Goal: Information Seeking & Learning: Learn about a topic

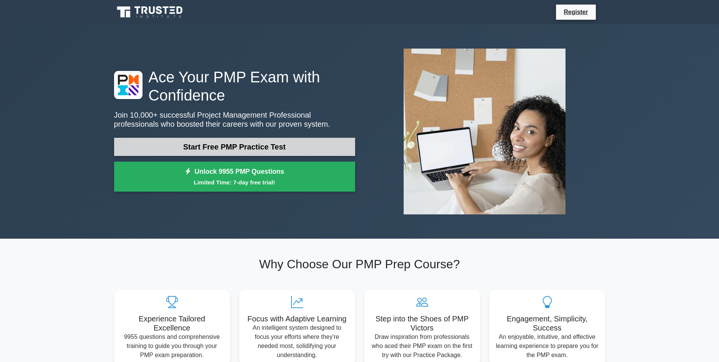
click at [257, 150] on link "Start Free PMP Practice Test" at bounding box center [234, 147] width 241 height 18
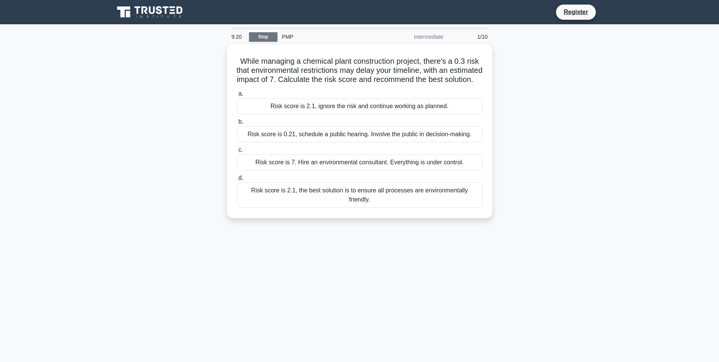
click at [264, 38] on link "Stop" at bounding box center [263, 36] width 28 height 9
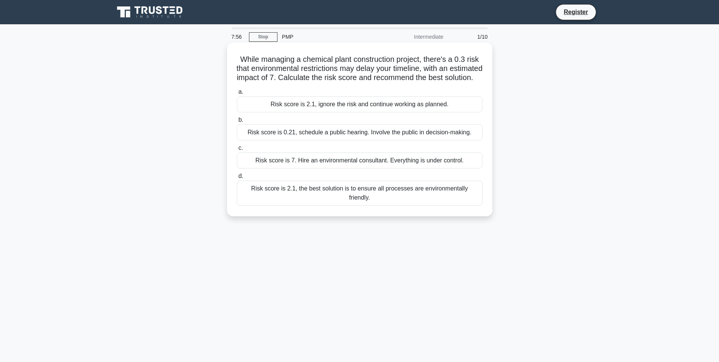
click at [297, 197] on div "Risk score is 2.1, the best solution is to ensure all processes are environment…" at bounding box center [360, 192] width 246 height 25
click at [237, 178] on input "d. Risk score is 2.1, the best solution is to ensure all processes are environm…" at bounding box center [237, 176] width 0 height 5
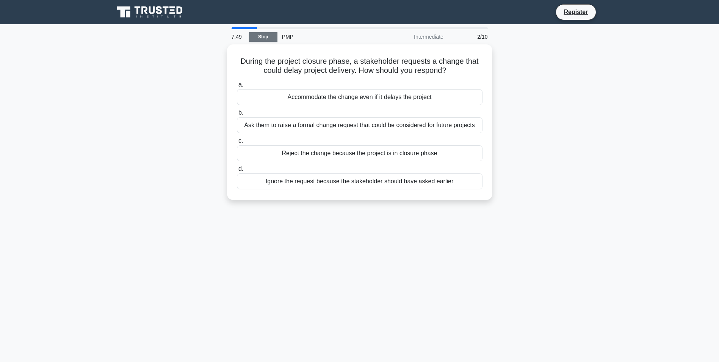
click at [271, 36] on link "Stop" at bounding box center [263, 36] width 28 height 9
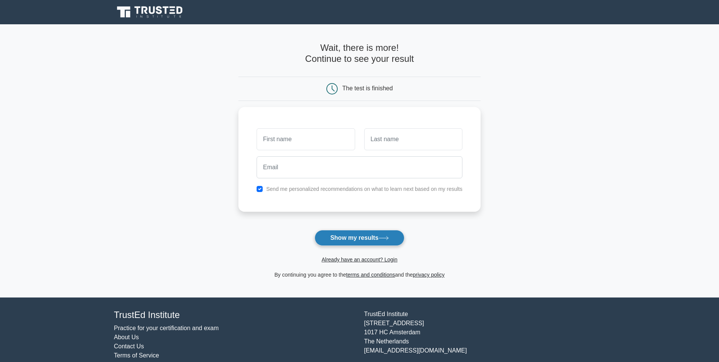
click at [377, 240] on button "Show my results" at bounding box center [359, 238] width 89 height 16
type input "SHANEEL SHELLESE"
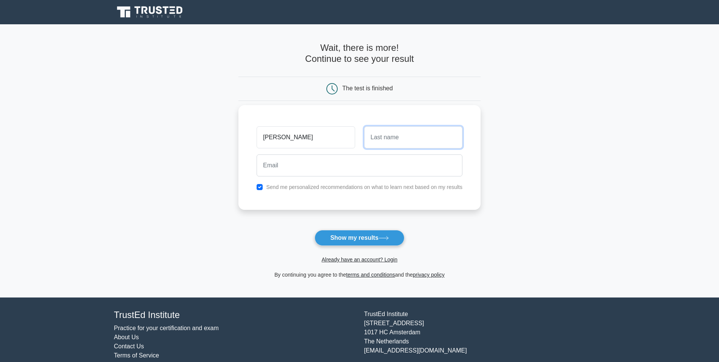
click at [388, 139] on input "text" at bounding box center [413, 137] width 98 height 22
type input "RICHARDS"
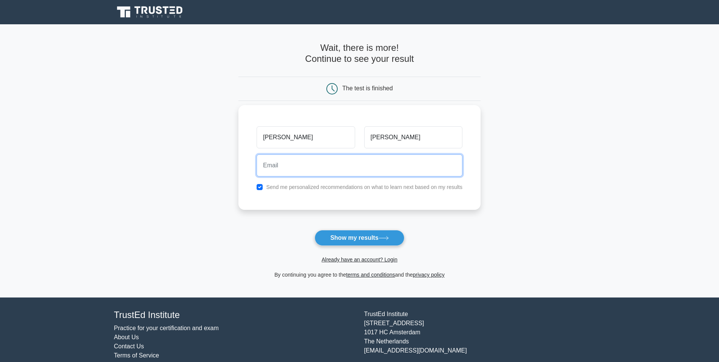
click at [371, 168] on input "email" at bounding box center [360, 165] width 206 height 22
type input "shaneel.richards@gmail.com"
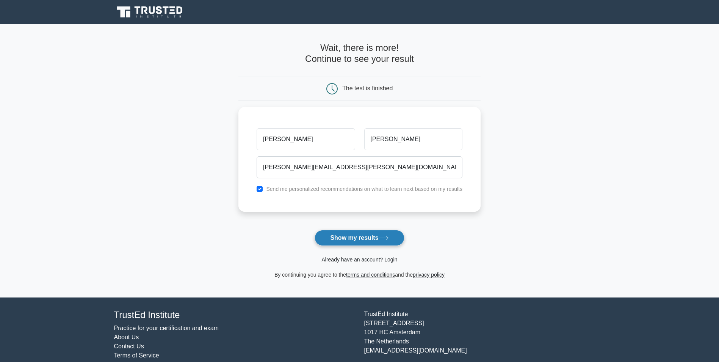
click at [351, 232] on button "Show my results" at bounding box center [359, 238] width 89 height 16
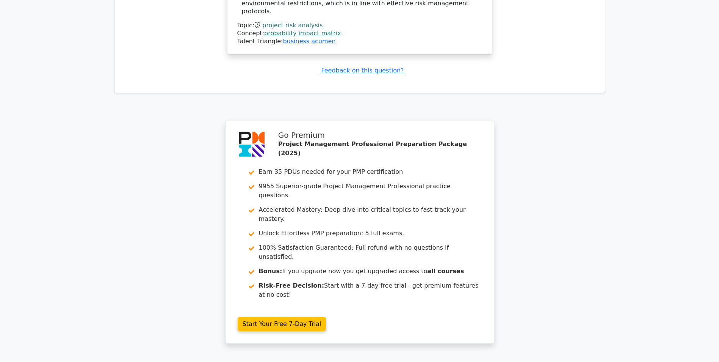
scroll to position [953, 0]
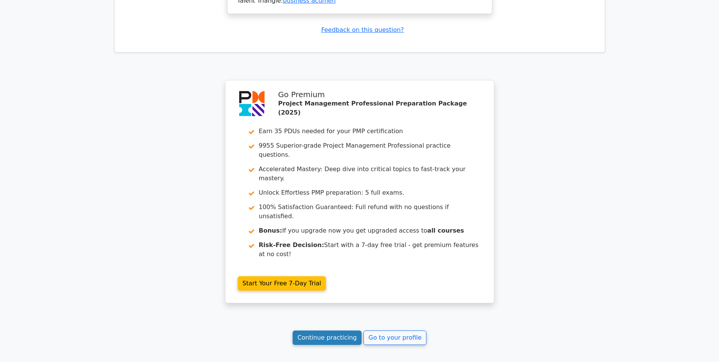
click at [335, 330] on link "Continue practicing" at bounding box center [327, 337] width 69 height 14
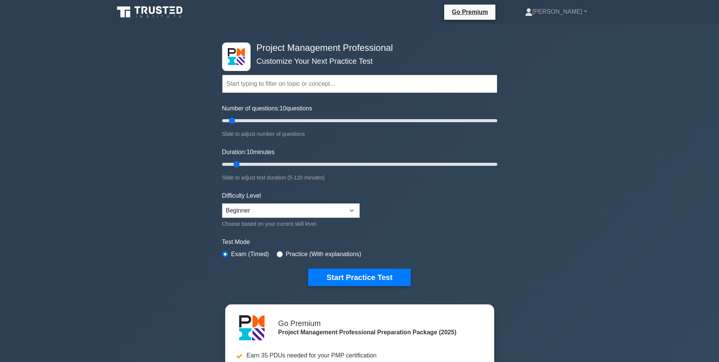
scroll to position [152, 0]
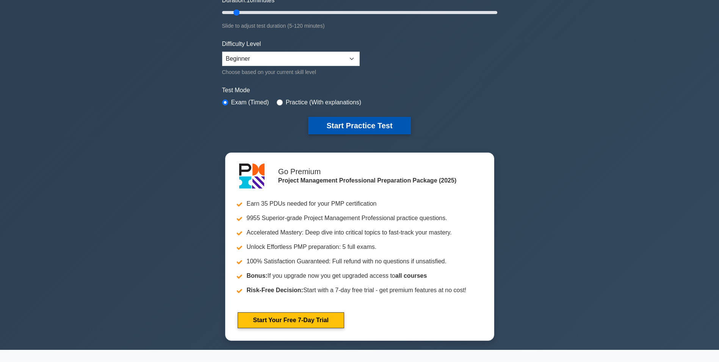
click at [363, 128] on button "Start Practice Test" at bounding box center [359, 125] width 102 height 17
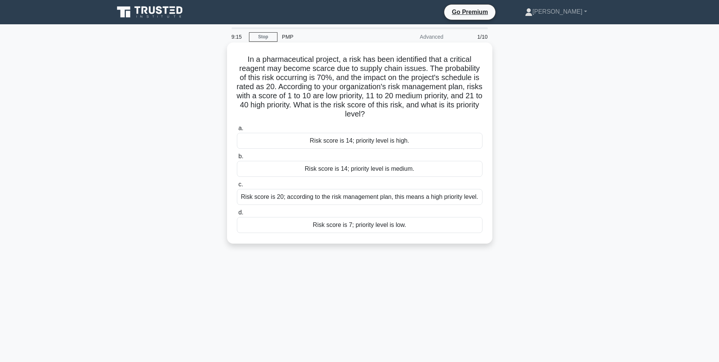
click at [388, 171] on div "Risk score is 14; priority level is medium." at bounding box center [360, 169] width 246 height 16
click at [237, 159] on input "b. Risk score is 14; priority level is medium." at bounding box center [237, 156] width 0 height 5
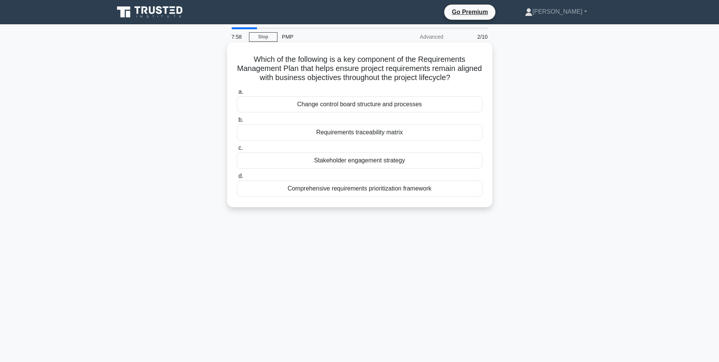
click at [358, 108] on div "Change control board structure and processes" at bounding box center [360, 104] width 246 height 16
click at [237, 94] on input "a. Change control board structure and processes" at bounding box center [237, 91] width 0 height 5
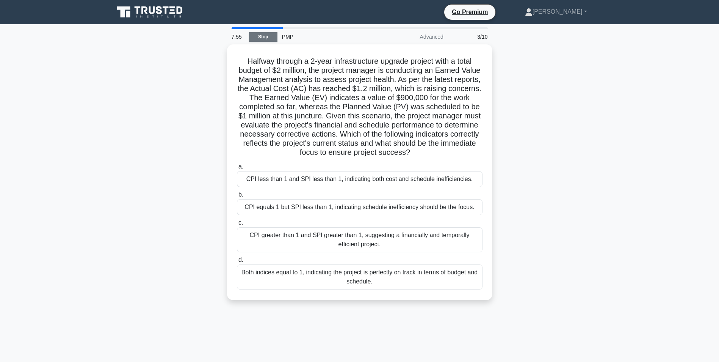
drag, startPoint x: 265, startPoint y: 34, endPoint x: 269, endPoint y: 36, distance: 4.4
click at [265, 34] on link "Stop" at bounding box center [263, 36] width 28 height 9
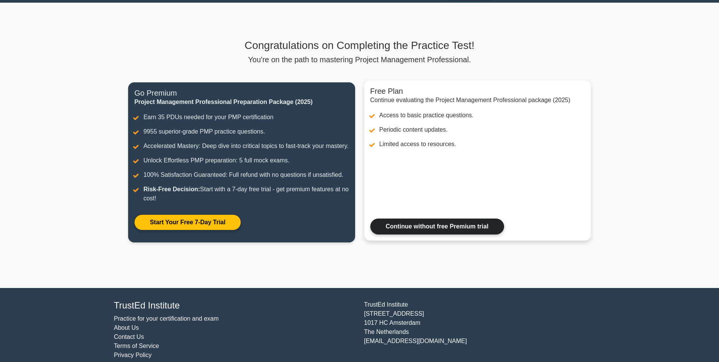
scroll to position [41, 0]
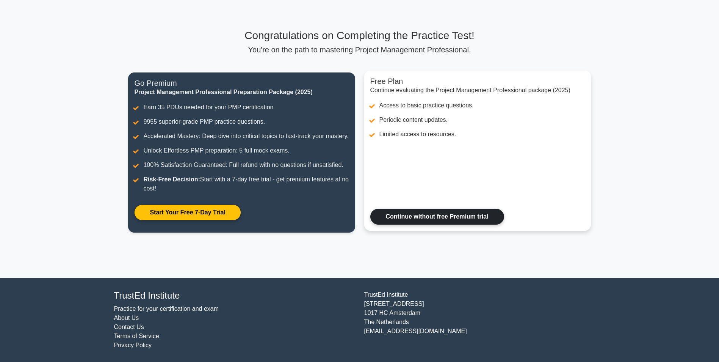
click at [472, 217] on link "Continue without free Premium trial" at bounding box center [437, 216] width 134 height 16
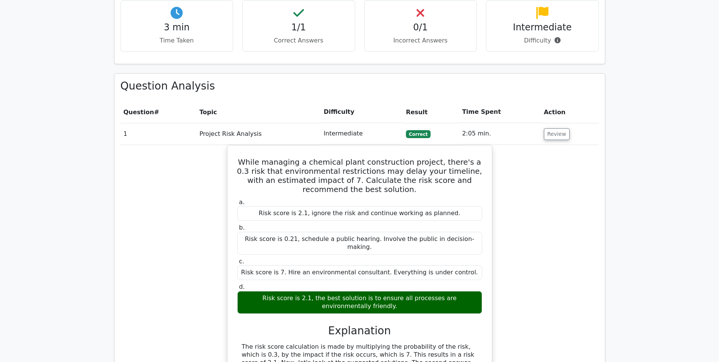
scroll to position [422, 0]
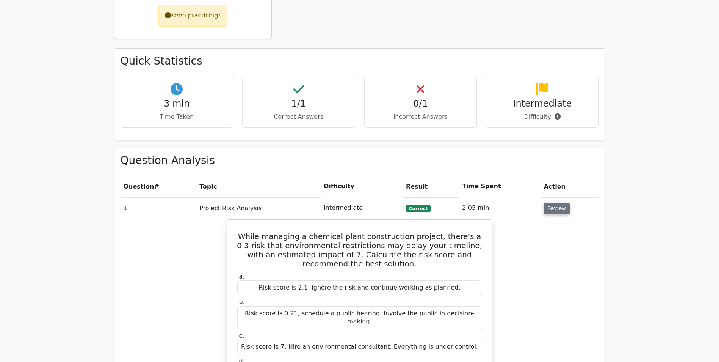
click at [547, 202] on button "Review" at bounding box center [557, 208] width 26 height 12
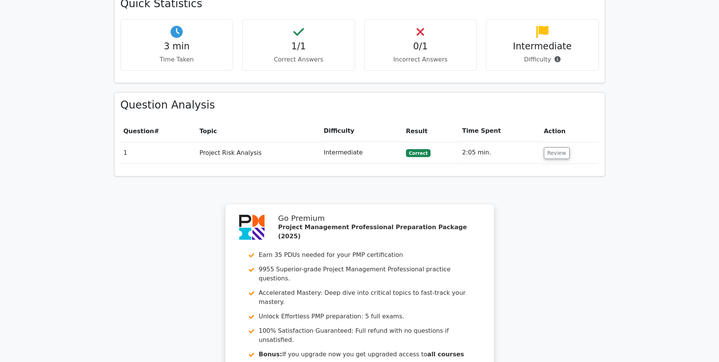
scroll to position [355, 0]
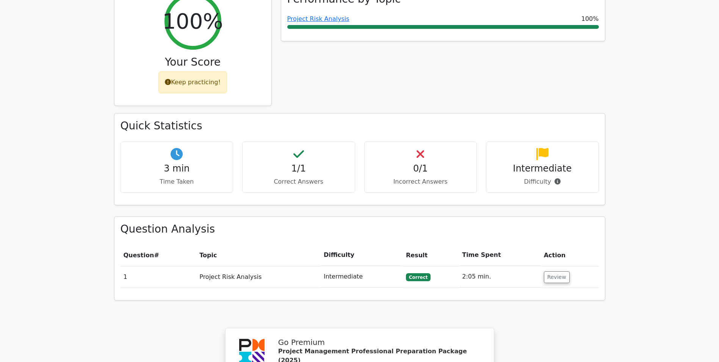
click at [426, 177] on p "Incorrect Answers" at bounding box center [421, 181] width 100 height 9
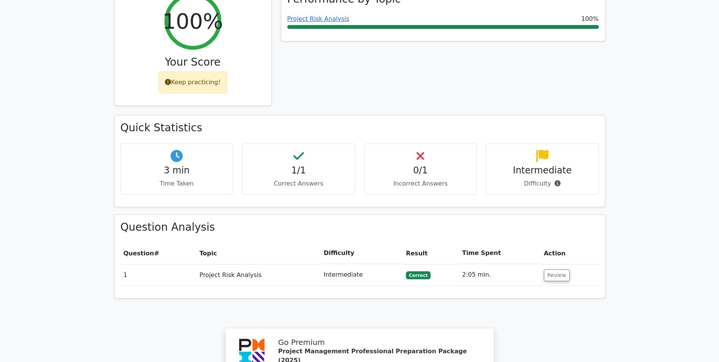
click at [358, 264] on td "Intermediate" at bounding box center [362, 275] width 82 height 22
click at [558, 269] on button "Review" at bounding box center [557, 275] width 26 height 12
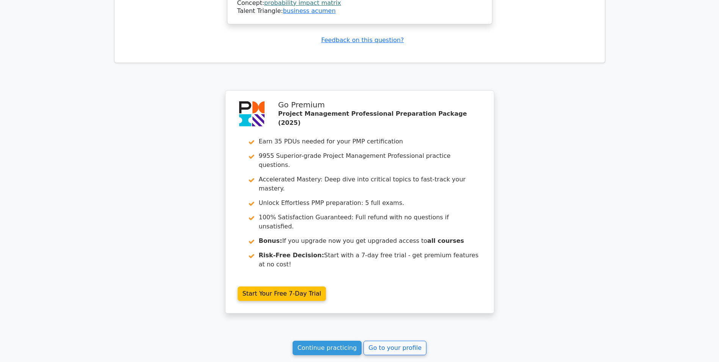
scroll to position [953, 0]
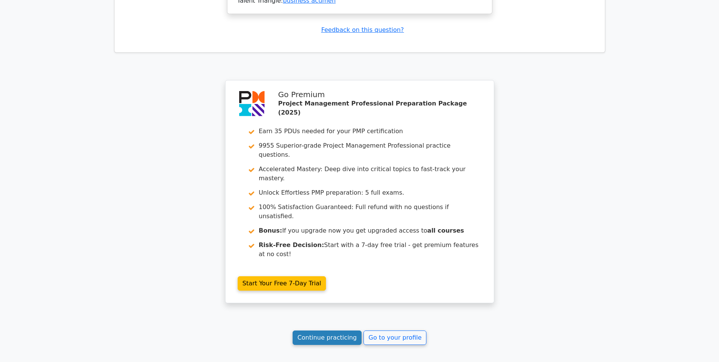
click at [349, 330] on link "Continue practicing" at bounding box center [327, 337] width 69 height 14
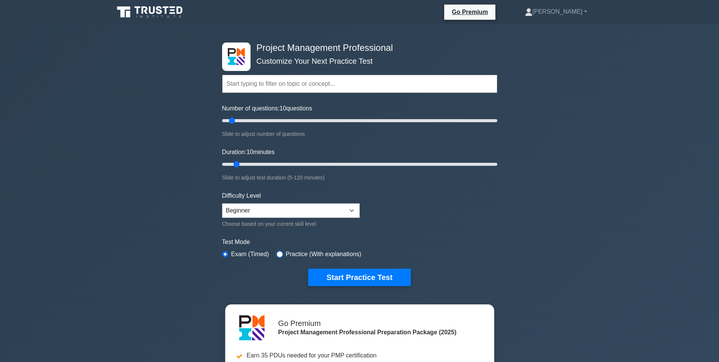
click at [277, 254] on input "radio" at bounding box center [280, 254] width 6 height 6
radio input "true"
click at [337, 277] on button "Start Practice Test" at bounding box center [359, 276] width 102 height 17
